Goal: Information Seeking & Learning: Learn about a topic

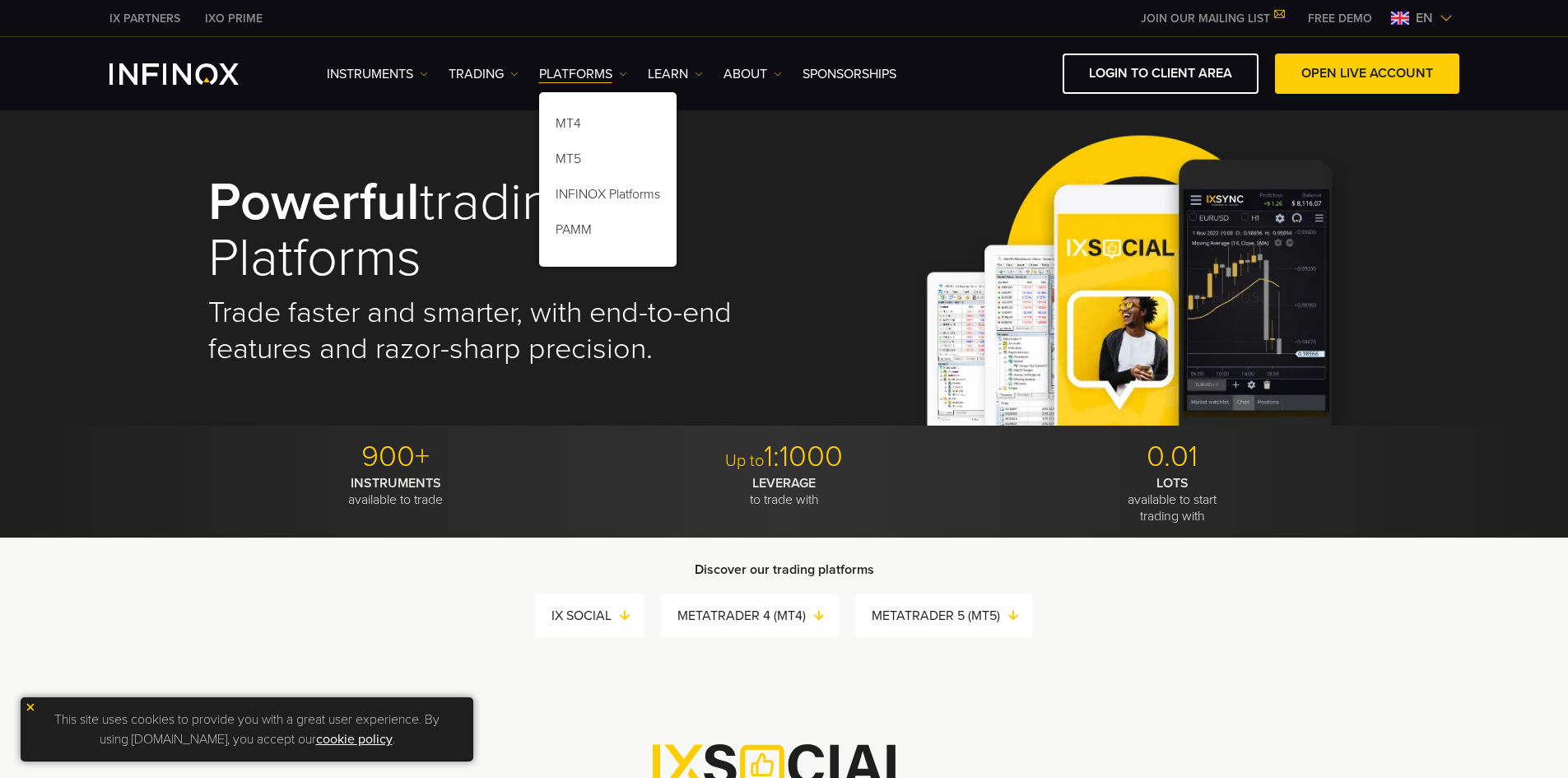
click at [577, 126] on link "MT4" at bounding box center [607, 127] width 137 height 36
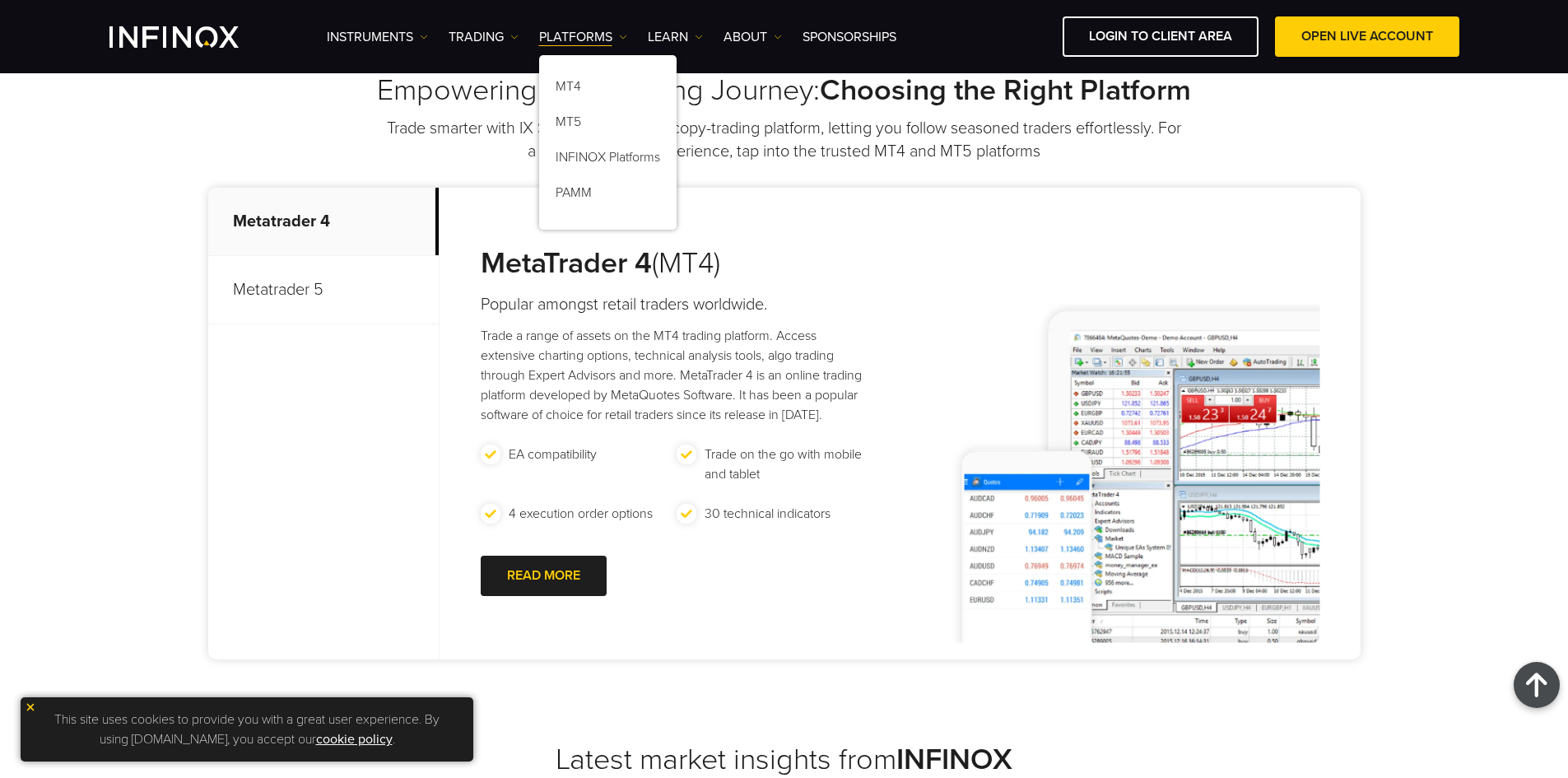
scroll to position [658, 0]
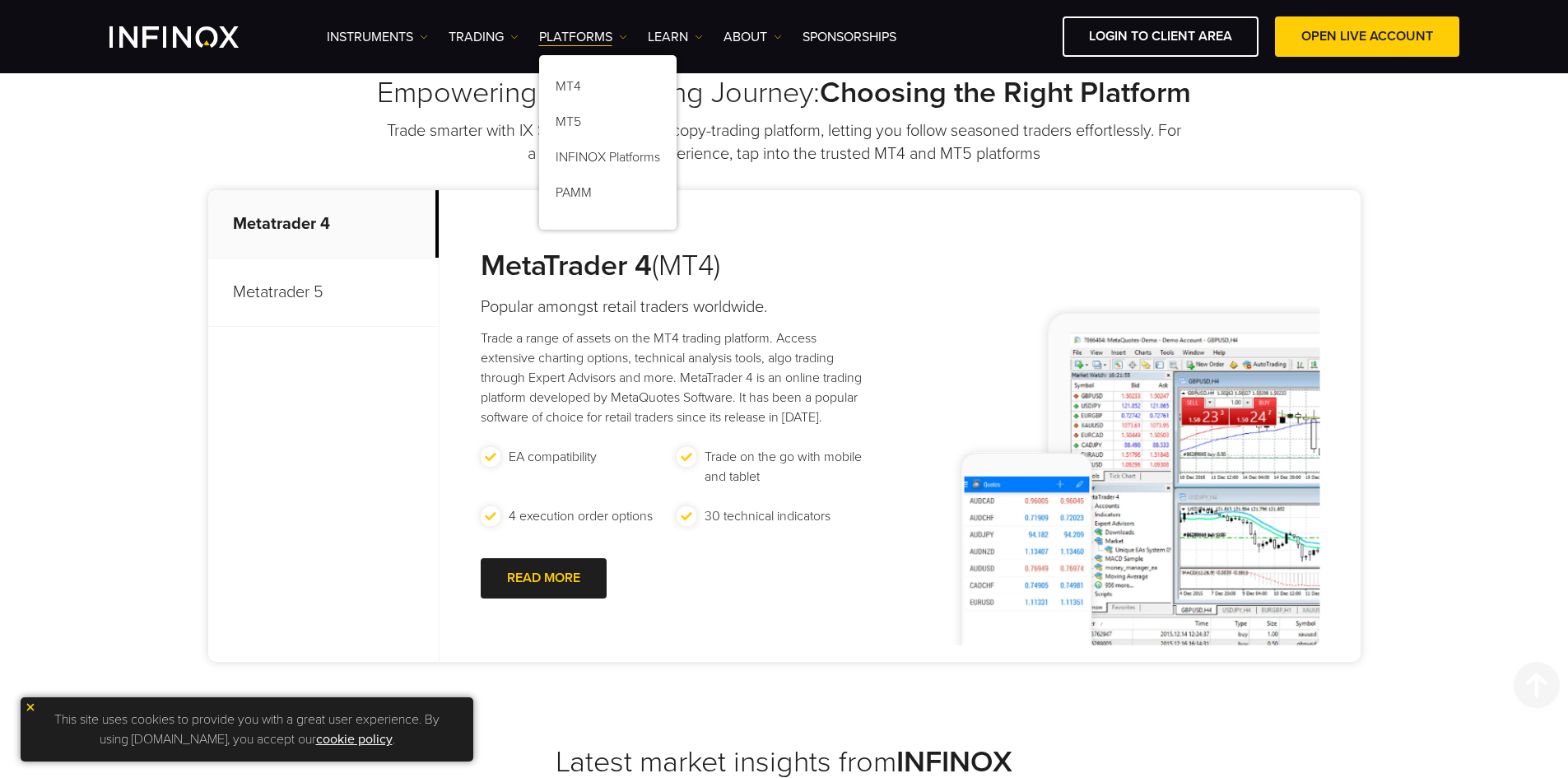
click at [330, 298] on p "Metatrader 5" at bounding box center [323, 293] width 230 height 69
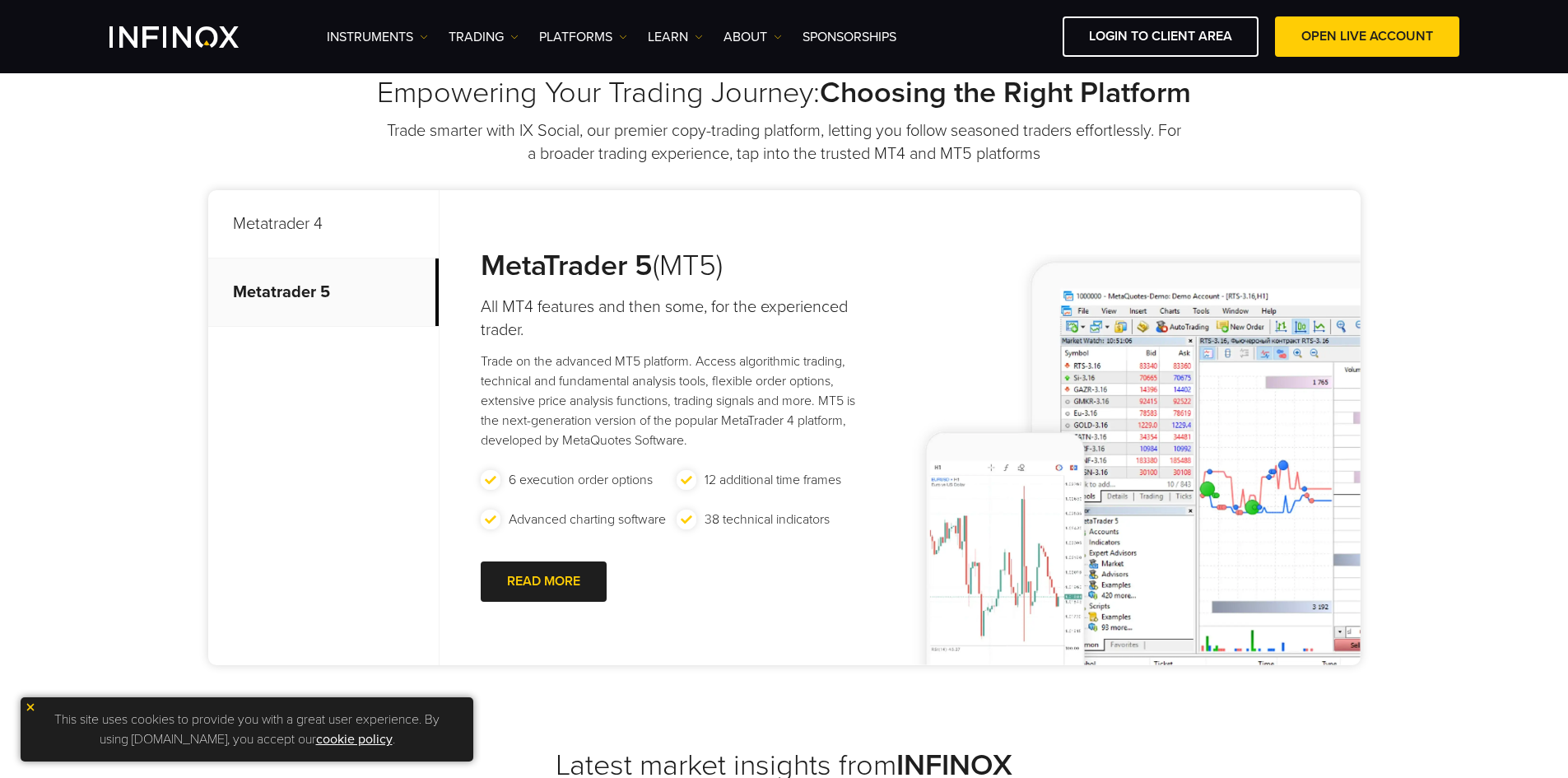
click at [336, 235] on p "Metatrader 4" at bounding box center [323, 224] width 230 height 69
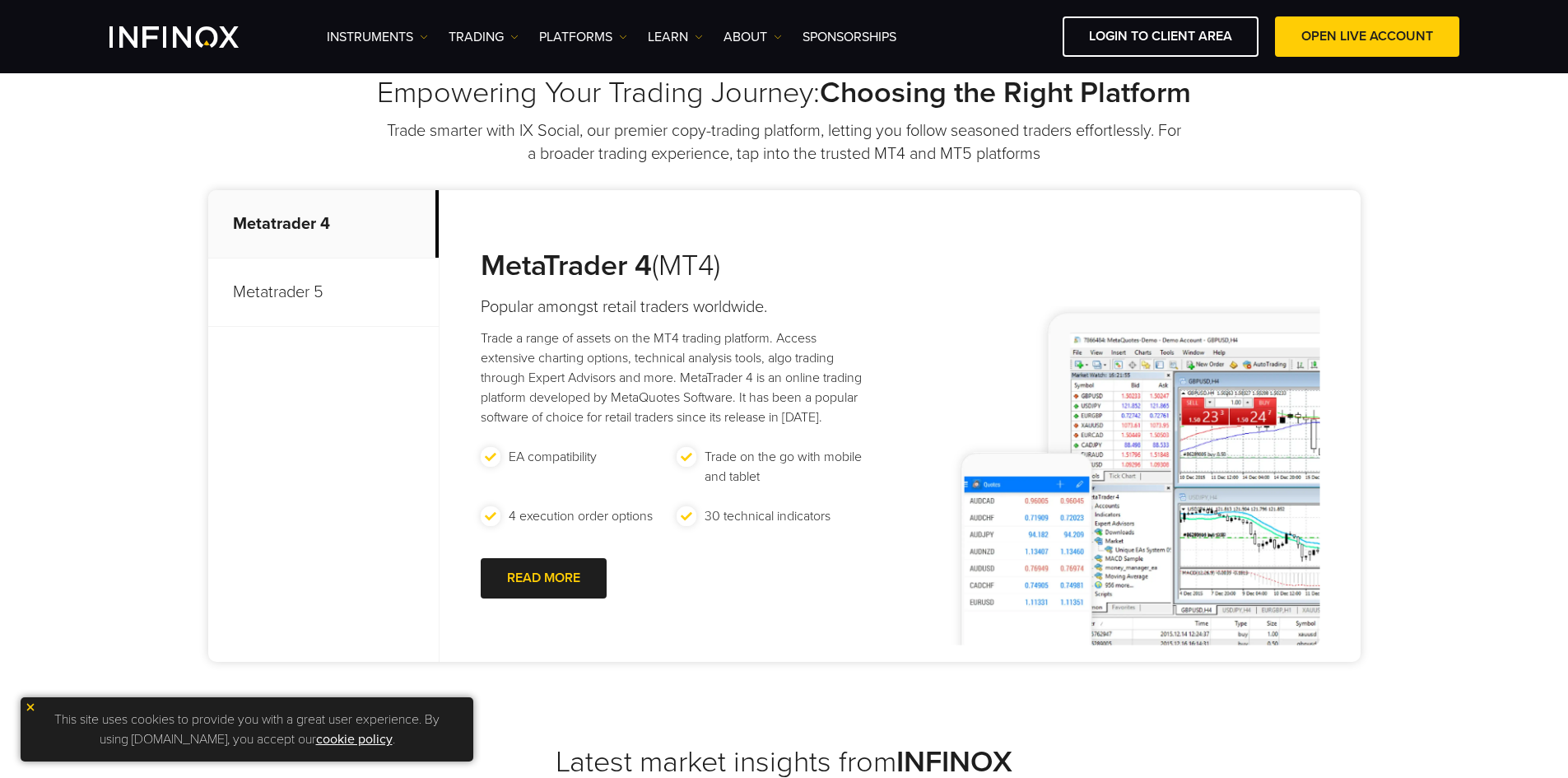
click at [363, 295] on p "Metatrader 5" at bounding box center [323, 293] width 230 height 69
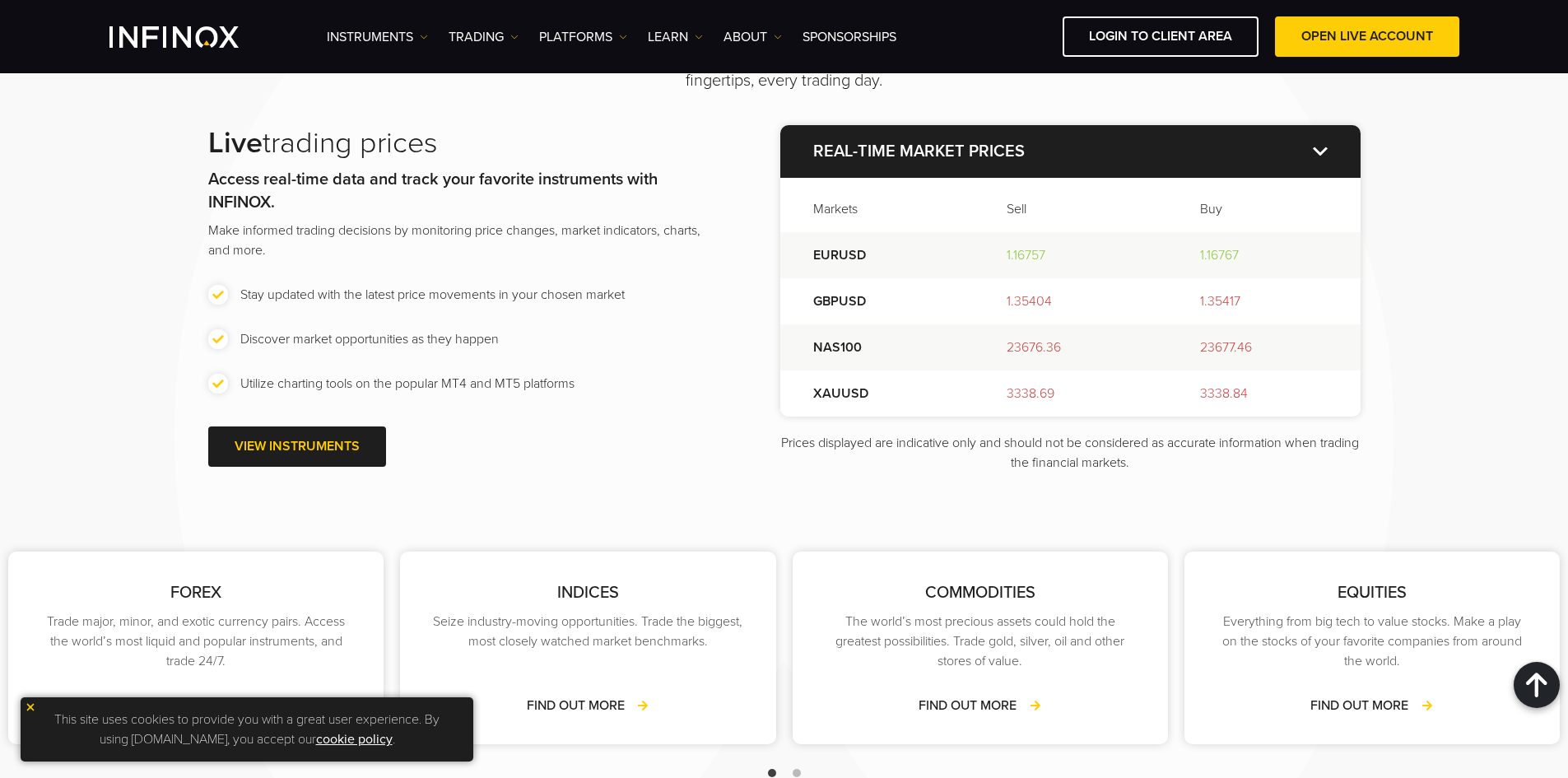
scroll to position [1976, 0]
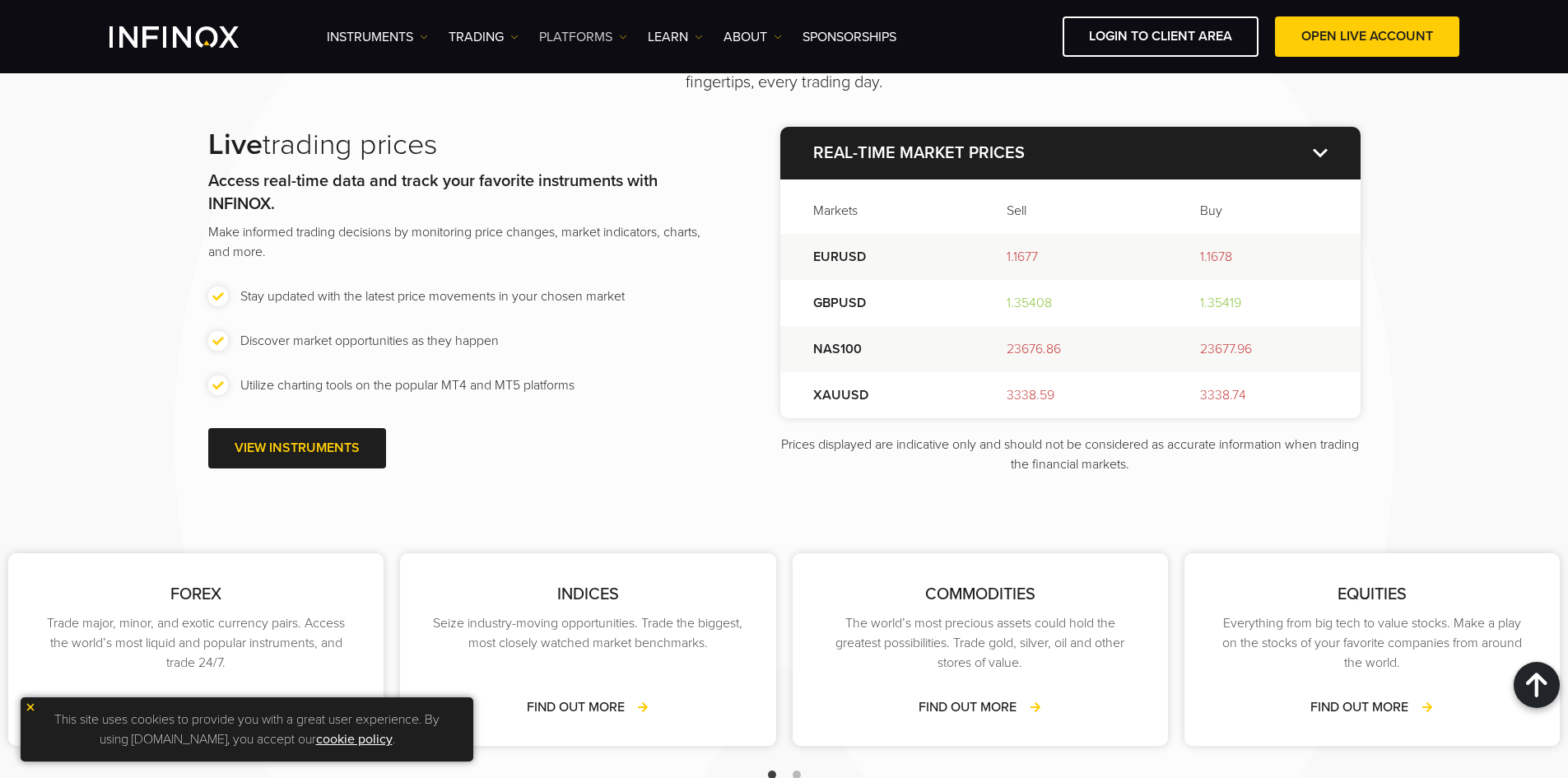
click at [590, 36] on link "PLATFORMS" at bounding box center [582, 37] width 88 height 20
click at [643, 147] on link "INFINOX Platforms" at bounding box center [607, 160] width 137 height 36
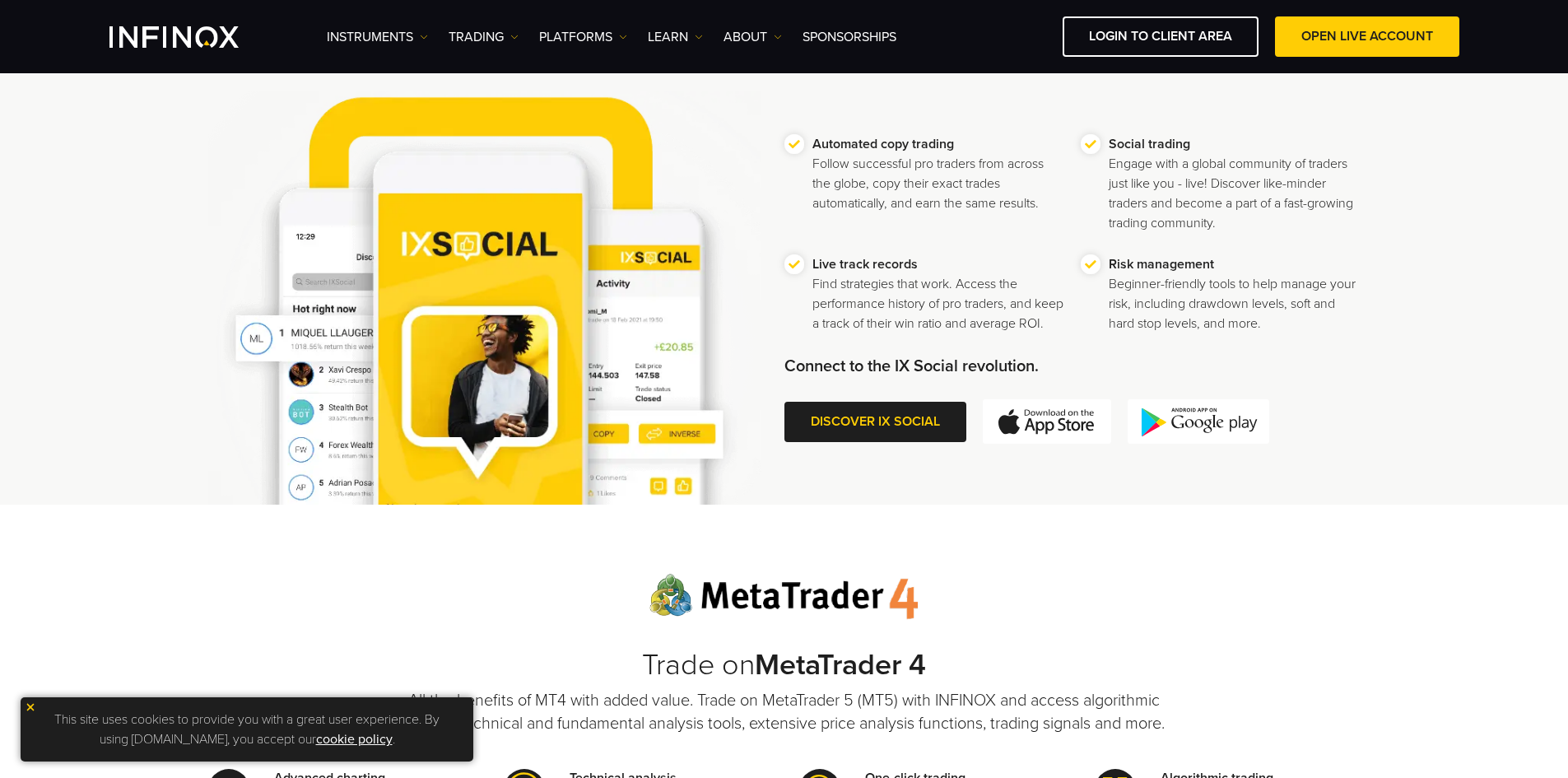
scroll to position [1071, 0]
